Goal: Answer question/provide support

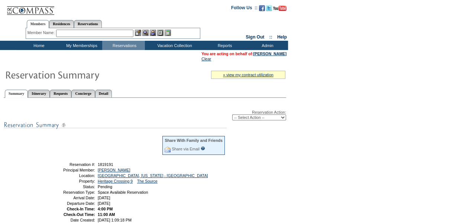
drag, startPoint x: 65, startPoint y: 166, endPoint x: 156, endPoint y: 206, distance: 99.2
click at [156, 206] on tbody "Share With Family and Friends Share via Email Share Reservation Information Ple…" at bounding box center [133, 178] width 183 height 87
drag, startPoint x: 156, startPoint y: 206, endPoint x: 138, endPoint y: 199, distance: 19.4
copy tbody "Reservation #: 1819191 Principal Member: [PERSON_NAME] Location: [GEOGRAPHIC_DA…"
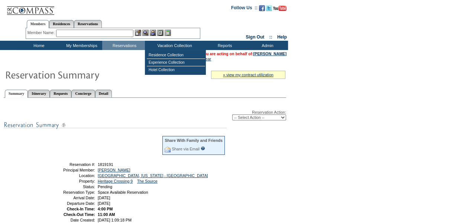
click at [121, 34] on input "text" at bounding box center [94, 33] width 77 height 7
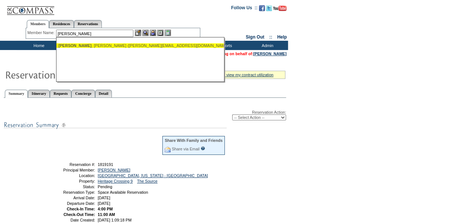
click at [136, 45] on div "[PERSON_NAME] ([PERSON_NAME][EMAIL_ADDRESS][DOMAIN_NAME])" at bounding box center [139, 45] width 163 height 4
type input "[PERSON_NAME] ([PERSON_NAME][EMAIL_ADDRESS][DOMAIN_NAME])"
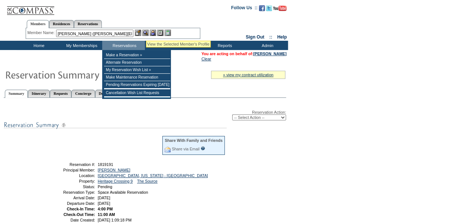
click at [146, 32] on img at bounding box center [145, 33] width 6 height 6
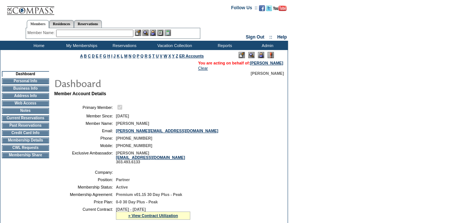
click at [261, 55] on img at bounding box center [261, 55] width 6 height 6
click at [40, 120] on td "Current Reservations" at bounding box center [25, 118] width 47 height 6
